Goal: Task Accomplishment & Management: Manage account settings

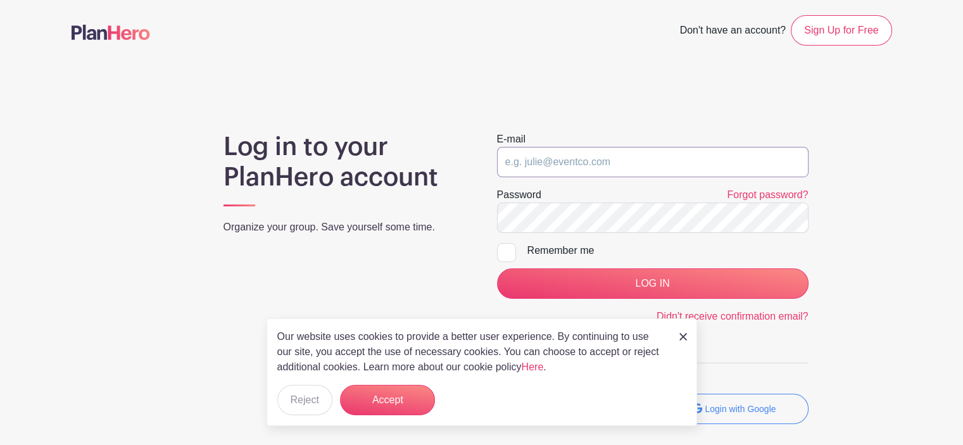
click at [555, 177] on input "email" at bounding box center [653, 162] width 312 height 30
type input "[EMAIL_ADDRESS][DOMAIN_NAME]"
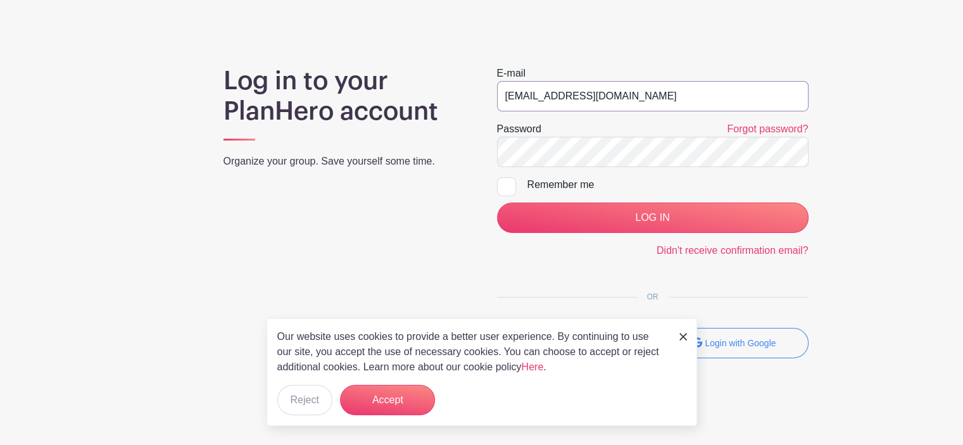
scroll to position [67, 0]
click at [387, 397] on button "Accept" at bounding box center [387, 400] width 95 height 30
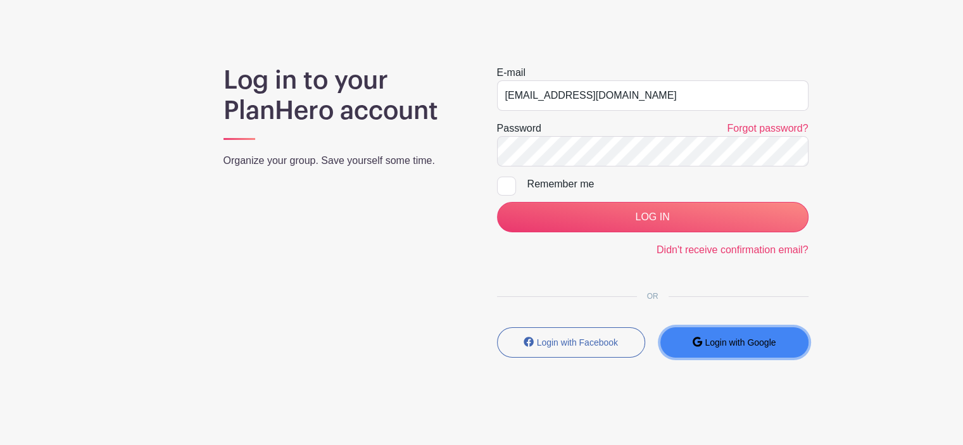
click at [769, 354] on button "Login with Google" at bounding box center [735, 342] width 148 height 30
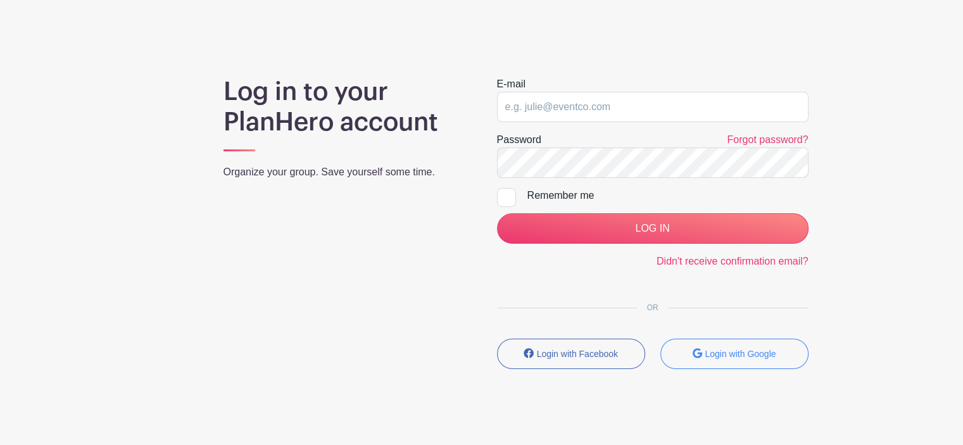
scroll to position [97, 0]
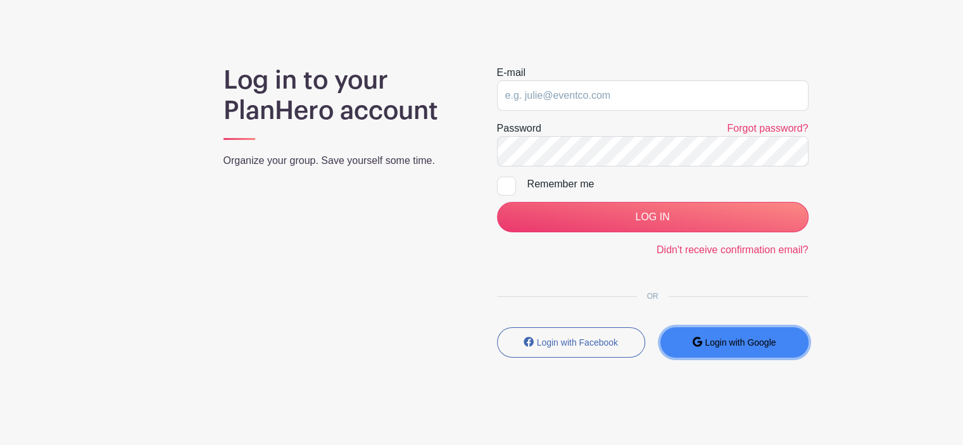
click at [720, 342] on small "Login with Google" at bounding box center [740, 343] width 71 height 10
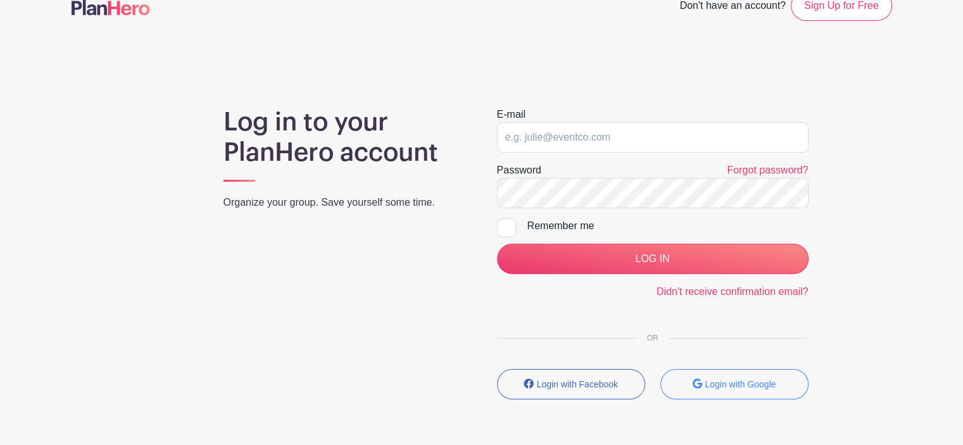
scroll to position [97, 0]
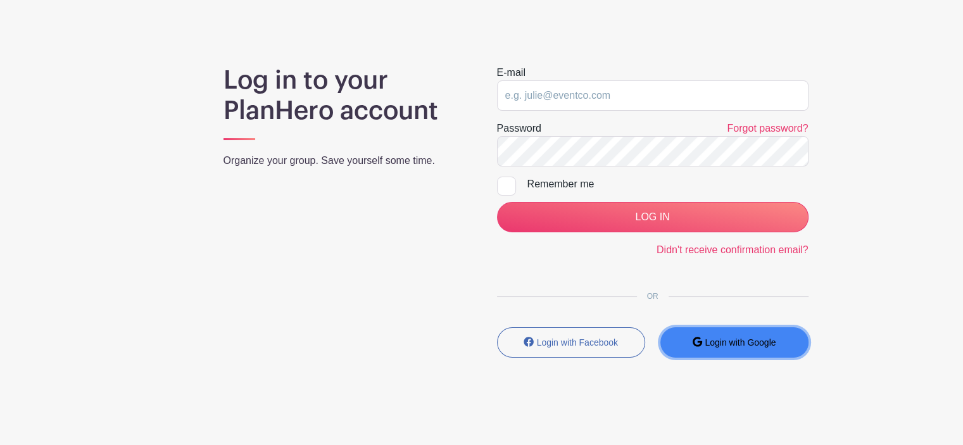
click at [695, 341] on icon "submit" at bounding box center [698, 342] width 10 height 10
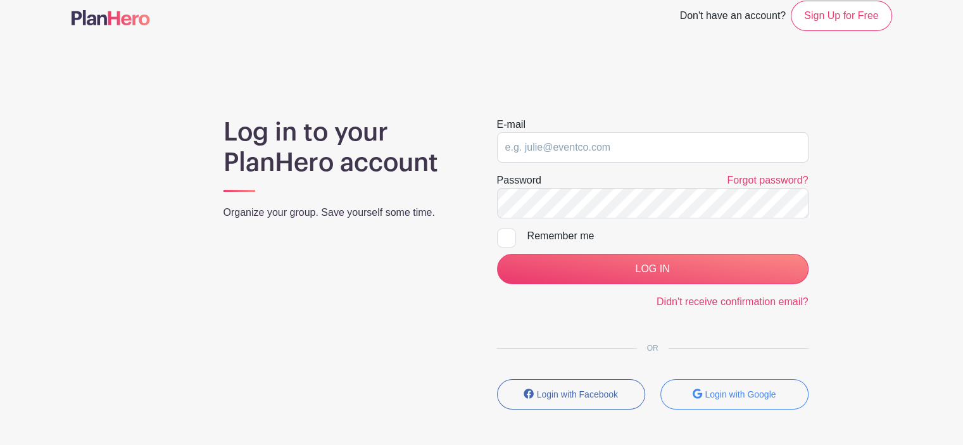
scroll to position [97, 0]
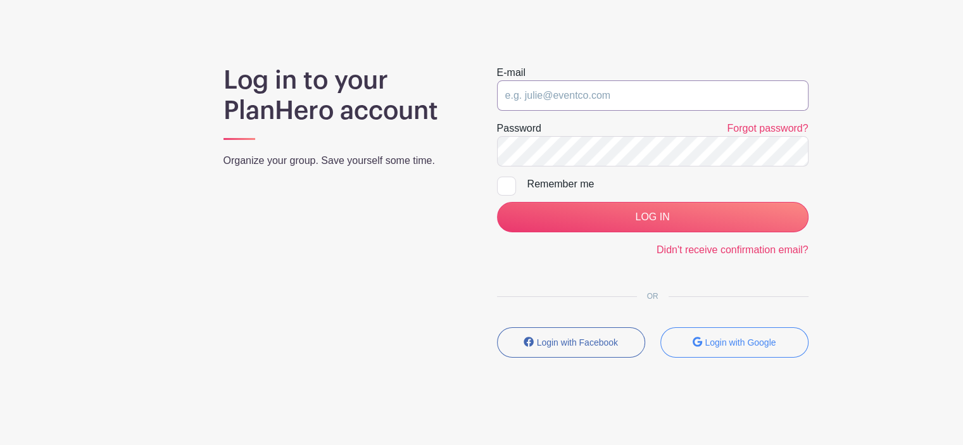
click at [532, 94] on input "email" at bounding box center [653, 95] width 312 height 30
type input "[EMAIL_ADDRESS][DOMAIN_NAME]"
click at [390, 197] on div "Log in to your PlanHero account Organize your group. Save yourself some time." at bounding box center [345, 216] width 274 height 303
click at [497, 202] on input "LOG IN" at bounding box center [653, 217] width 312 height 30
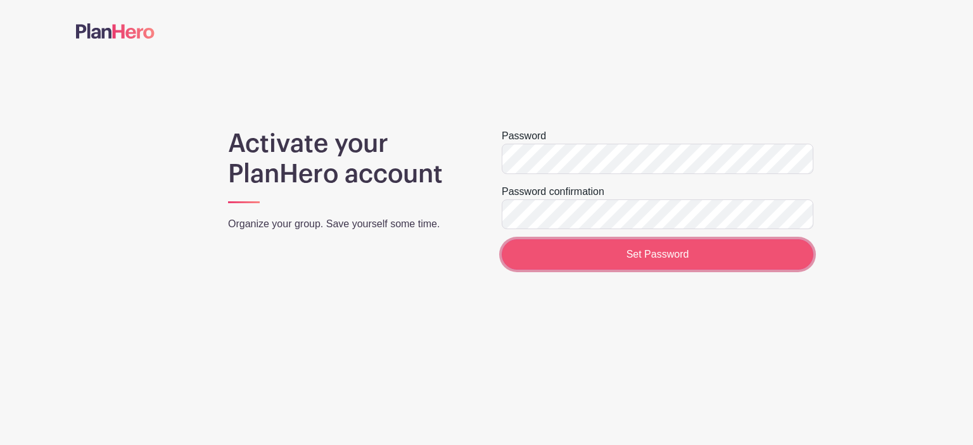
click at [672, 260] on input "Set Password" at bounding box center [658, 254] width 312 height 30
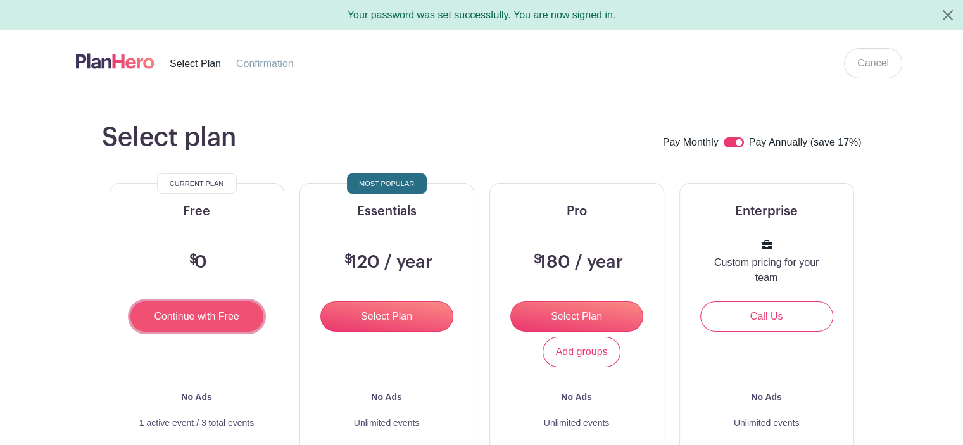
click at [178, 319] on input "Continue with Free" at bounding box center [196, 316] width 133 height 30
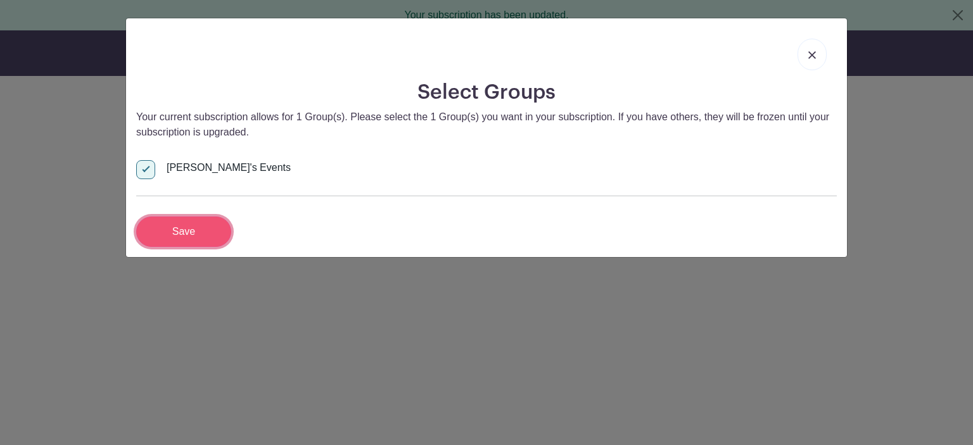
click at [183, 233] on input "Save" at bounding box center [183, 232] width 95 height 30
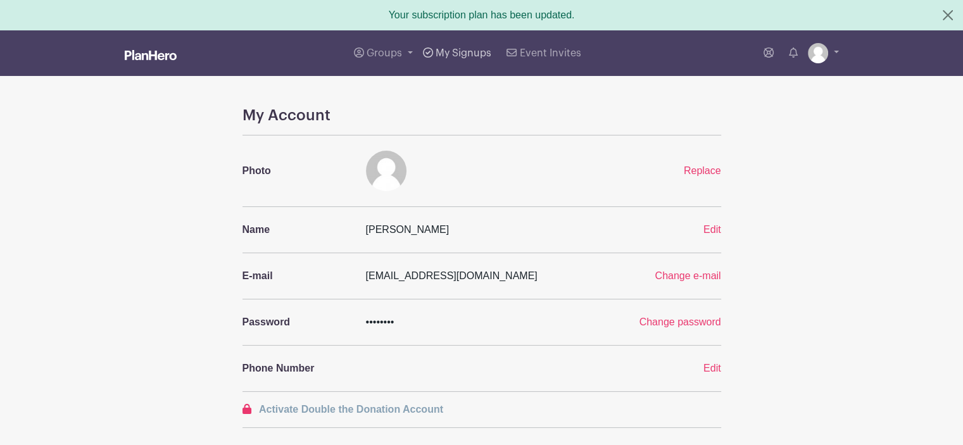
click at [440, 50] on span "My Signups" at bounding box center [464, 53] width 56 height 10
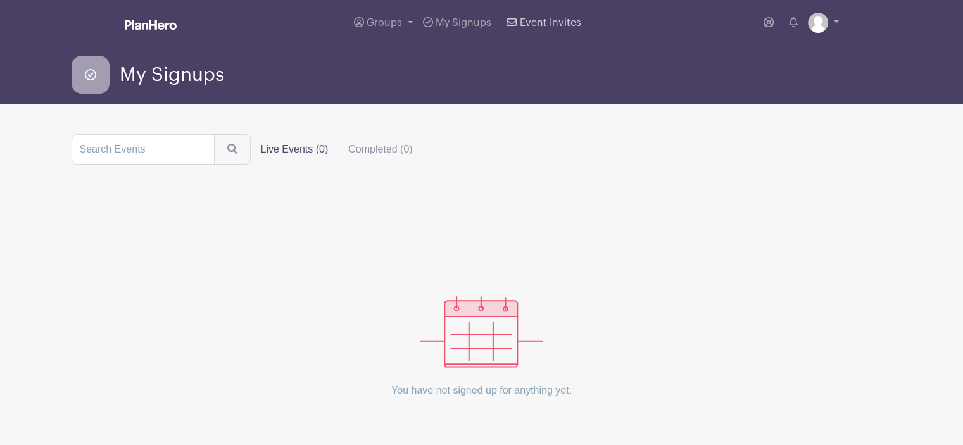
click at [545, 29] on link "Event Invites" at bounding box center [544, 23] width 84 height 46
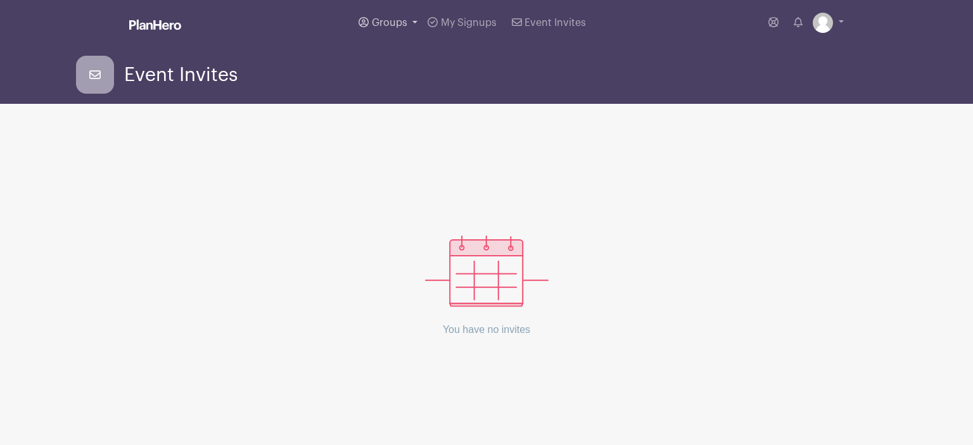
click at [394, 27] on span "Groups" at bounding box center [389, 23] width 35 height 10
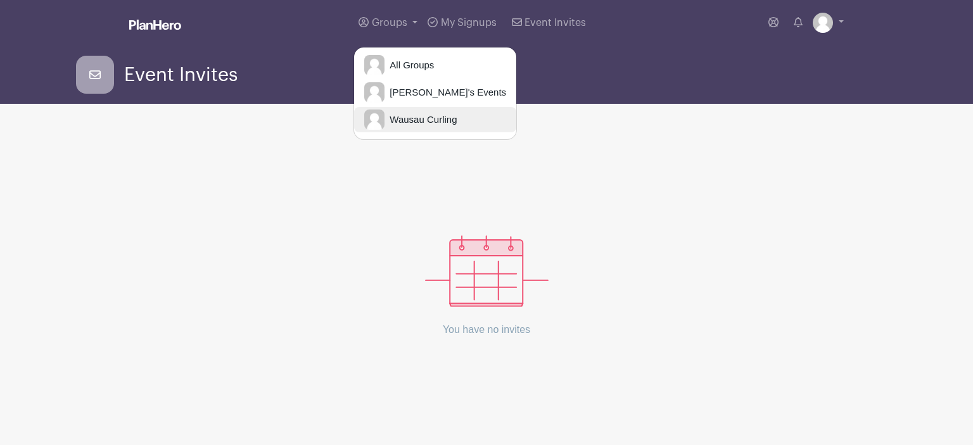
click at [415, 117] on span "Wausau Curling" at bounding box center [420, 120] width 72 height 15
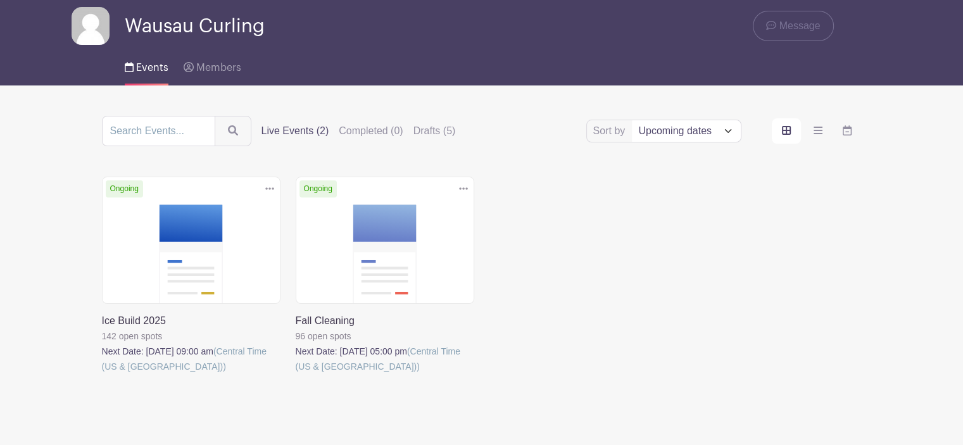
scroll to position [24, 0]
